Goal: Information Seeking & Learning: Learn about a topic

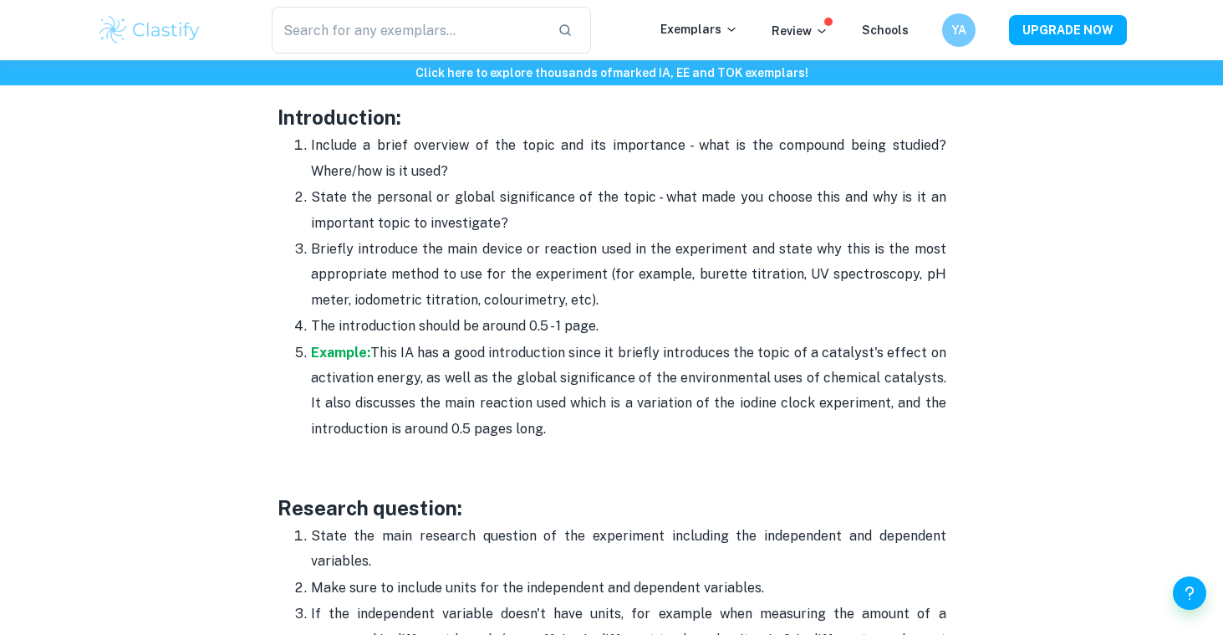
scroll to position [1147, 0]
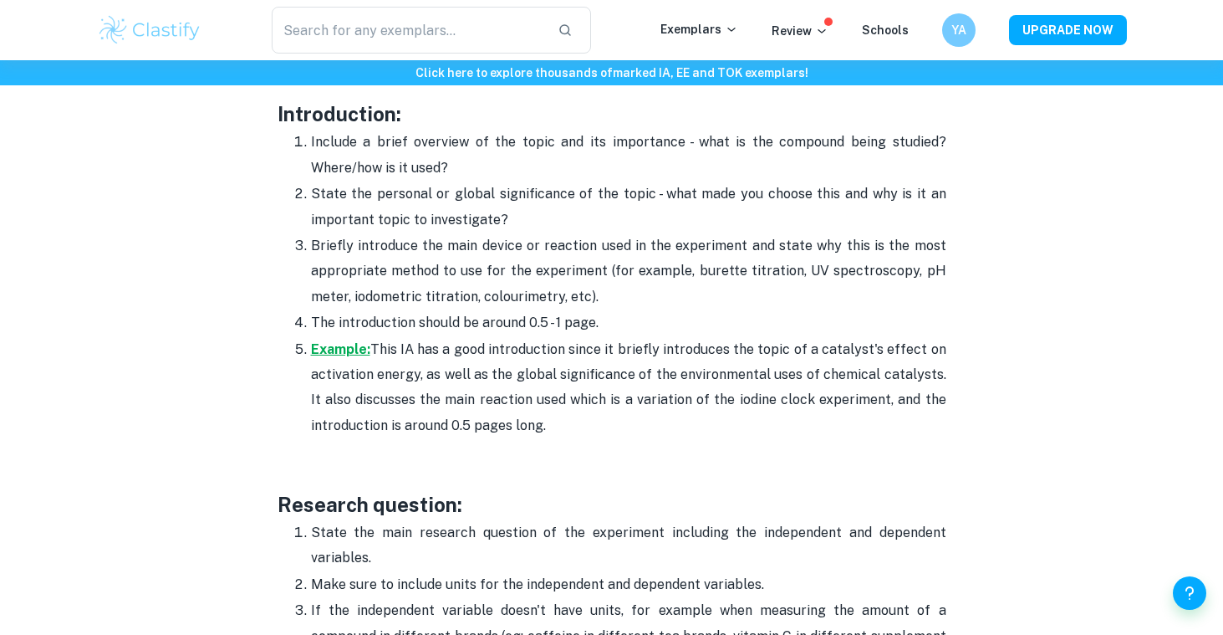
click at [352, 354] on strong "Example:" at bounding box center [340, 349] width 59 height 16
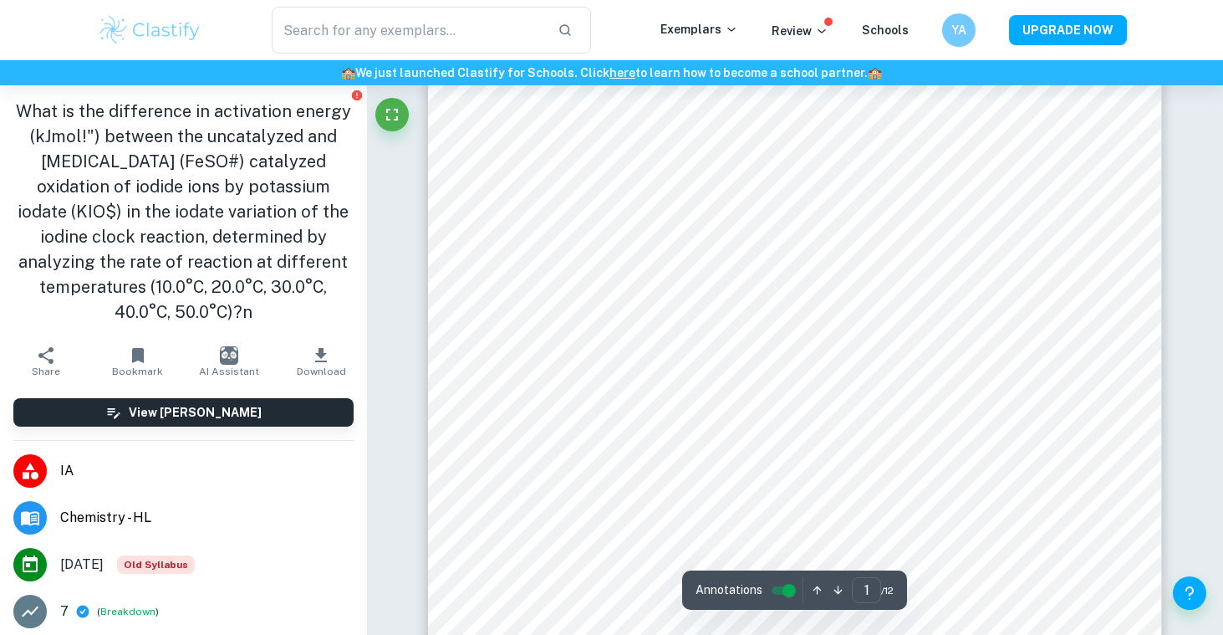
scroll to position [474, 0]
